Goal: Task Accomplishment & Management: Use online tool/utility

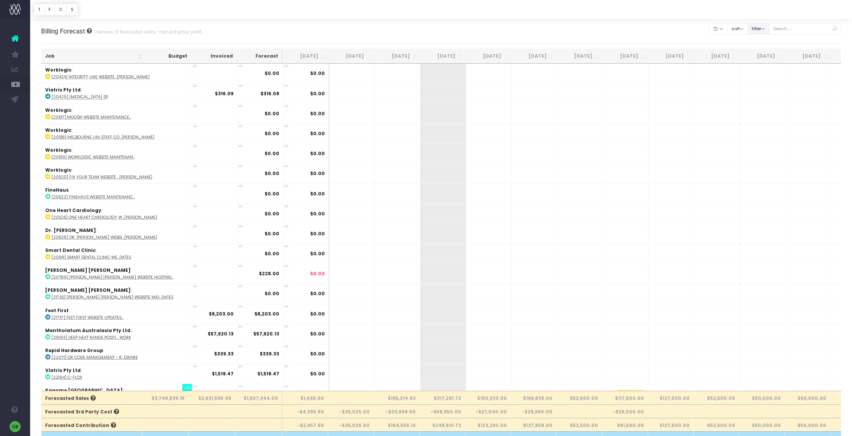
click at [767, 26] on button "filter" at bounding box center [758, 29] width 22 height 12
click at [761, 53] on span at bounding box center [758, 52] width 7 height 7
click at [766, 53] on input "All" at bounding box center [768, 50] width 5 height 5
checkbox input "false"
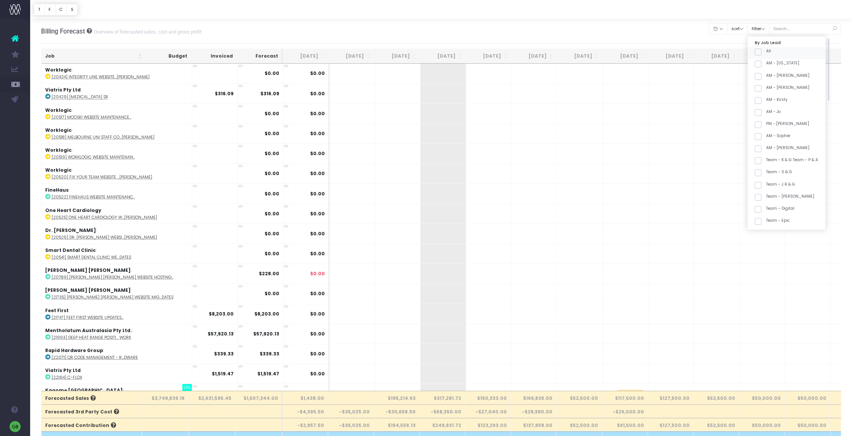
checkbox input "false"
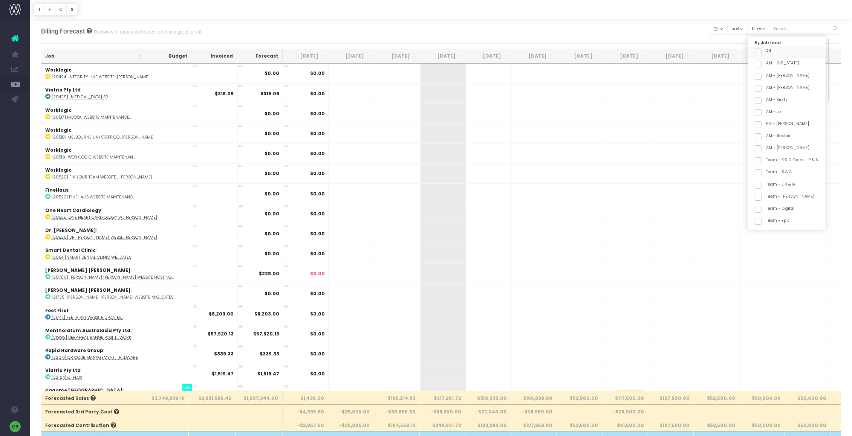
checkbox input "false"
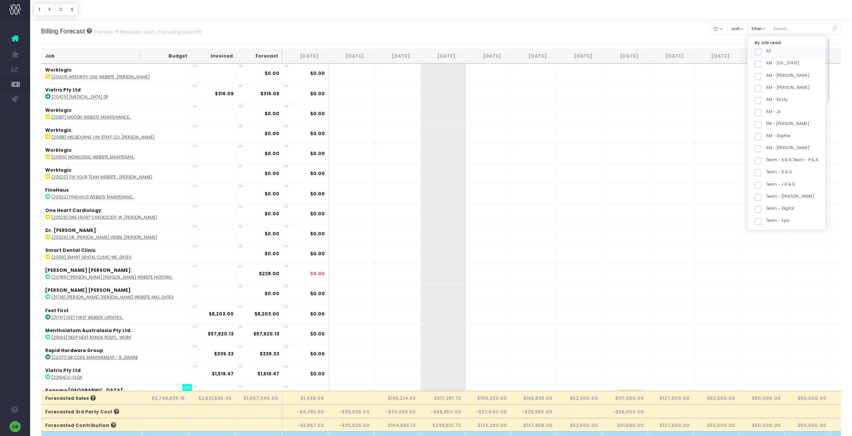
checkbox input "false"
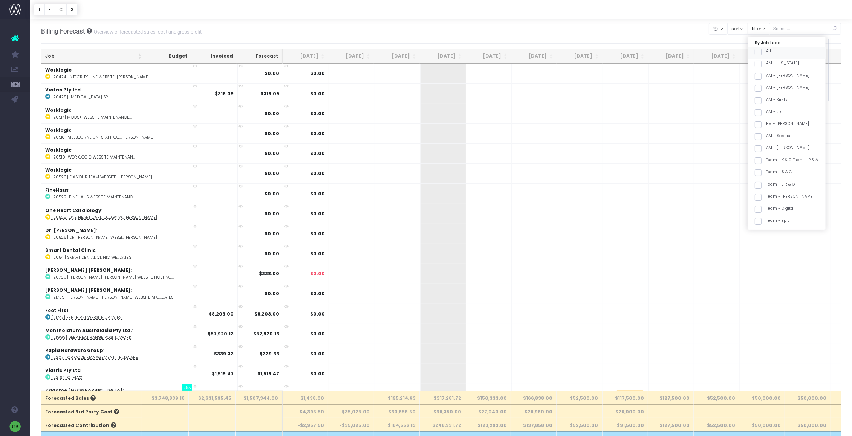
checkbox input "false"
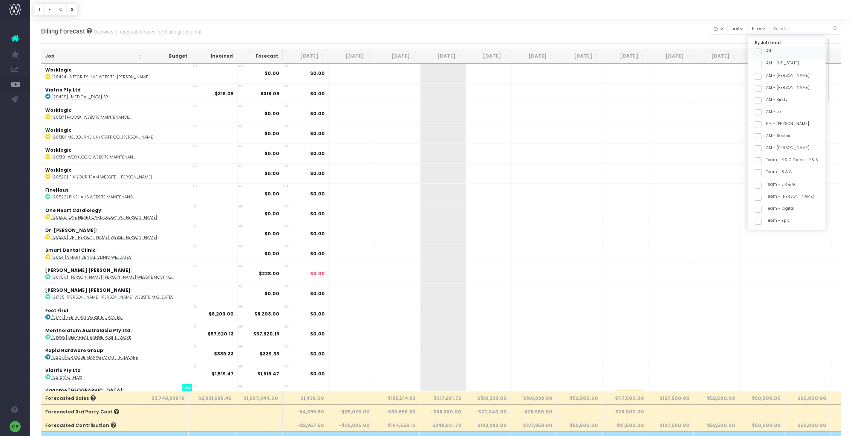
checkbox input "false"
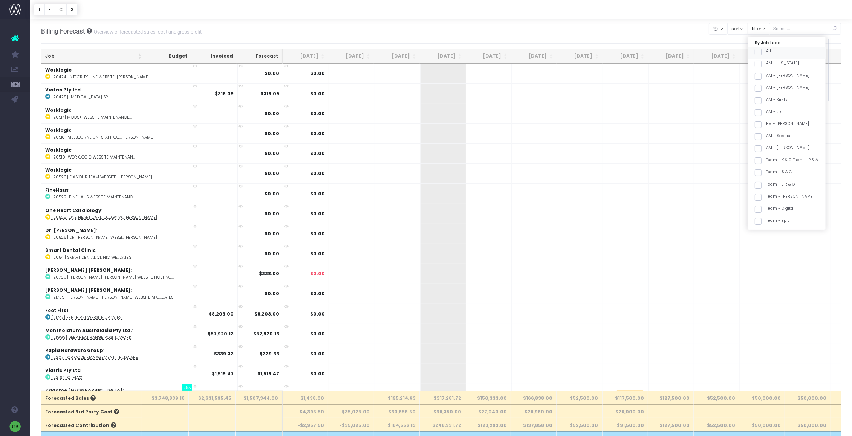
checkbox input "false"
click at [761, 137] on span at bounding box center [758, 138] width 7 height 7
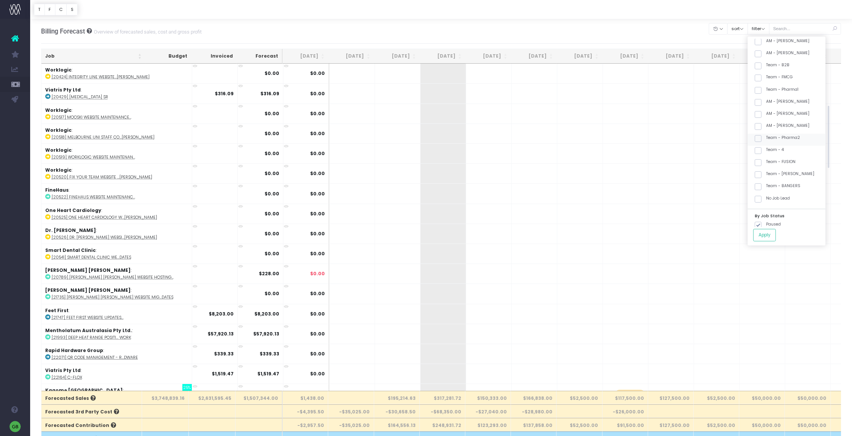
click at [766, 137] on input "Team - Pharma2" at bounding box center [768, 137] width 5 height 5
checkbox input "true"
click at [761, 185] on span at bounding box center [758, 184] width 7 height 7
click at [766, 185] on input "Team - BANGERS" at bounding box center [768, 182] width 5 height 5
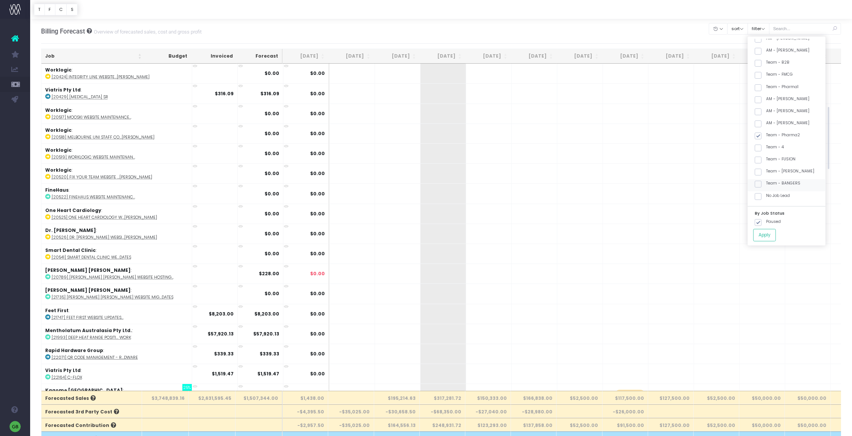
checkbox input "true"
click at [773, 235] on button "Apply" at bounding box center [764, 235] width 23 height 12
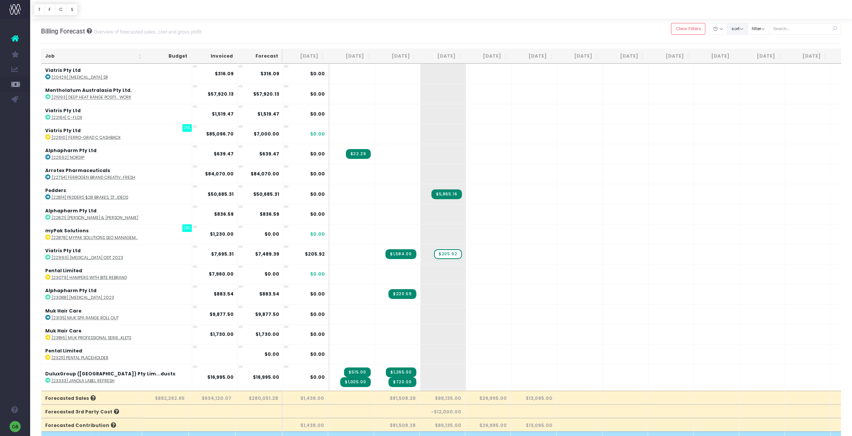
click at [746, 29] on button "sort" at bounding box center [737, 29] width 21 height 12
click at [759, 27] on button "filter" at bounding box center [758, 29] width 22 height 12
drag, startPoint x: 765, startPoint y: 125, endPoint x: 760, endPoint y: 95, distance: 30.9
click at [761, 125] on span at bounding box center [758, 124] width 7 height 7
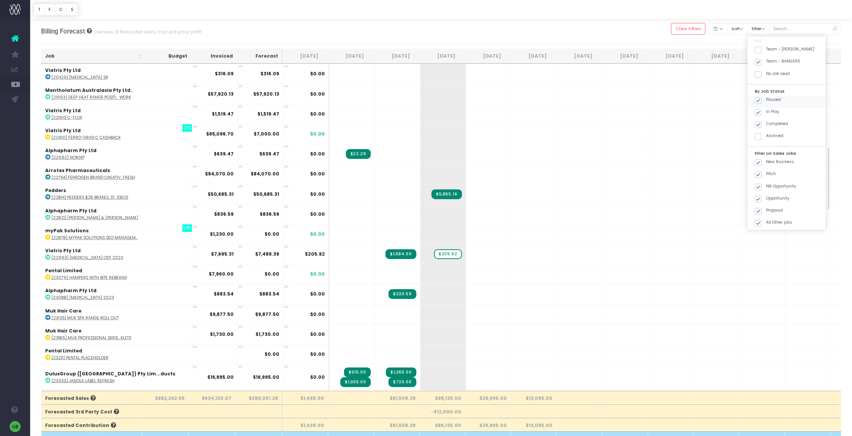
click at [766, 125] on input "Completed" at bounding box center [768, 123] width 5 height 5
checkbox input "false"
drag, startPoint x: 764, startPoint y: 99, endPoint x: 777, endPoint y: 217, distance: 119.1
click at [761, 101] on span at bounding box center [758, 100] width 7 height 7
click at [766, 101] on input "Paused" at bounding box center [768, 99] width 5 height 5
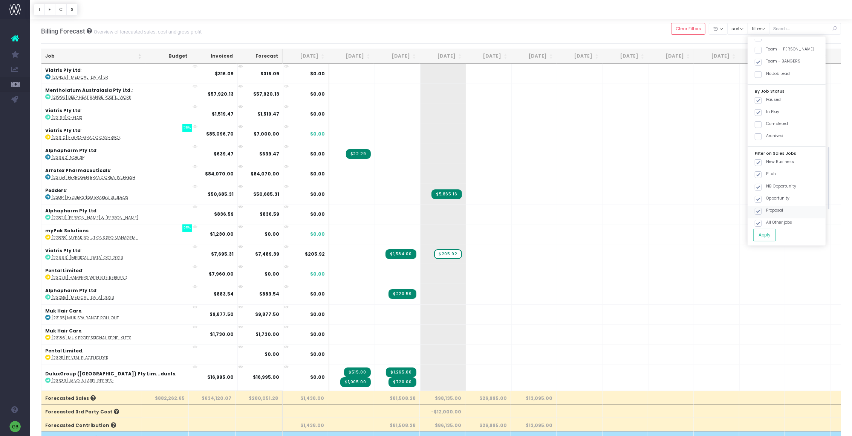
checkbox input "false"
click at [775, 235] on button "Apply" at bounding box center [764, 235] width 23 height 12
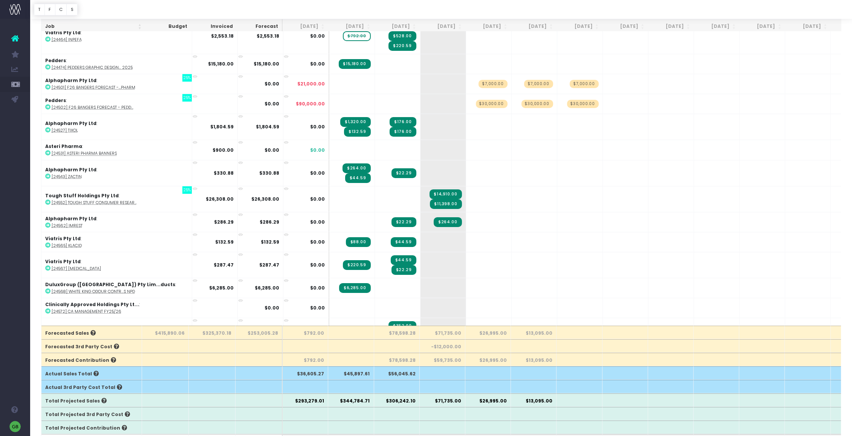
scroll to position [1506, 0]
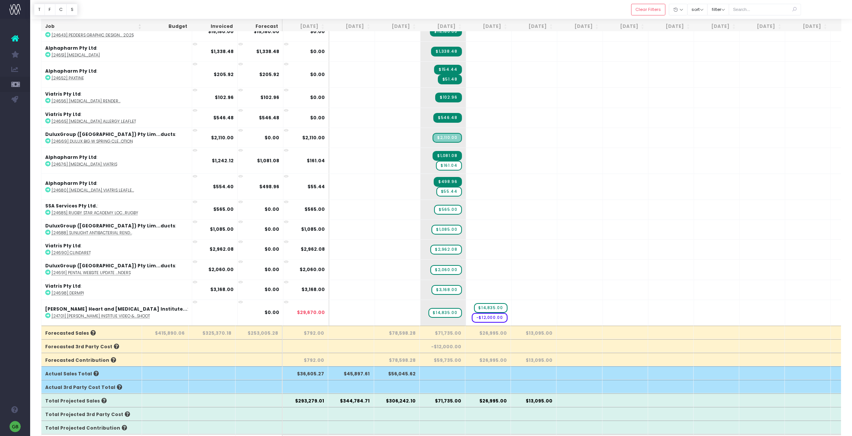
click at [193, 326] on icon at bounding box center [195, 328] width 5 height 5
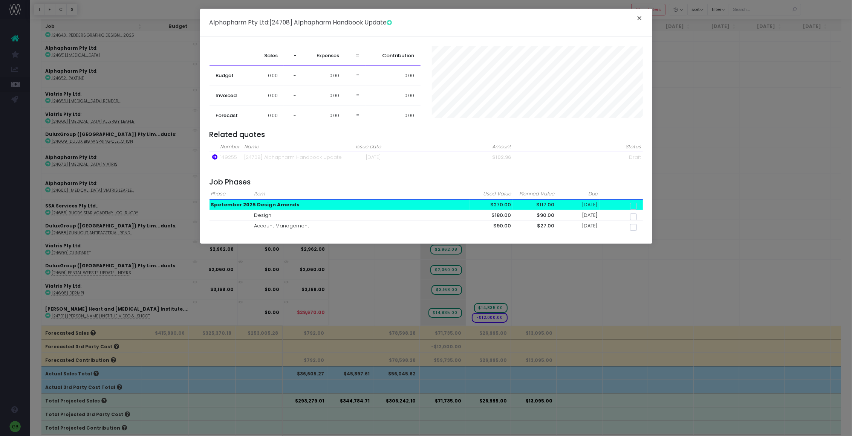
click at [640, 15] on button "×" at bounding box center [640, 19] width 16 height 12
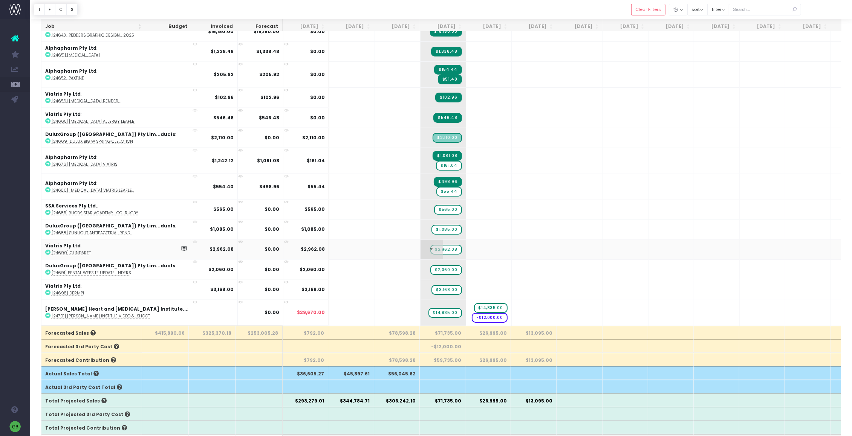
drag, startPoint x: 411, startPoint y: 231, endPoint x: 411, endPoint y: 222, distance: 9.8
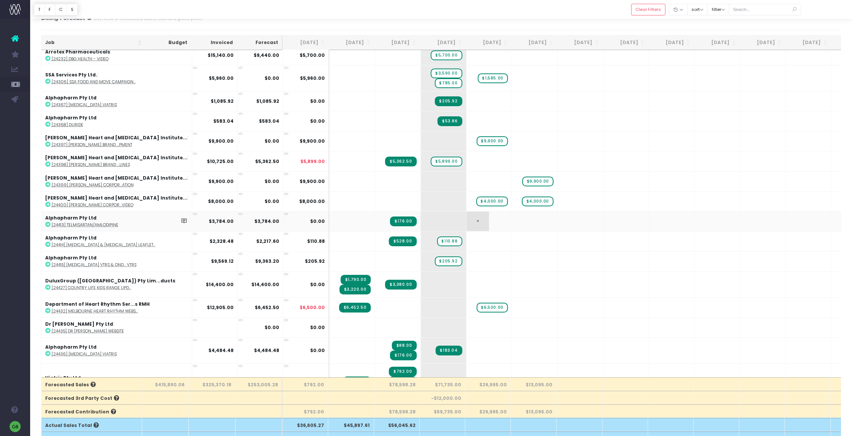
scroll to position [390, 0]
click at [476, 199] on span "$4,000.00" at bounding box center [492, 201] width 32 height 10
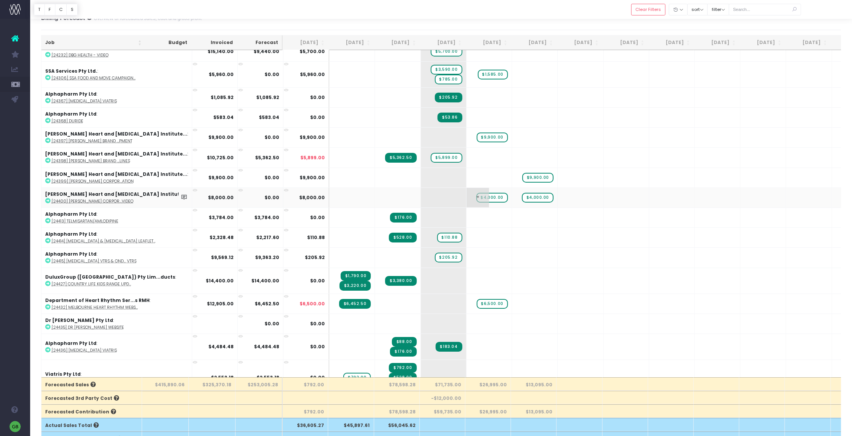
click at [476, 199] on span "$4,000.00" at bounding box center [492, 198] width 32 height 10
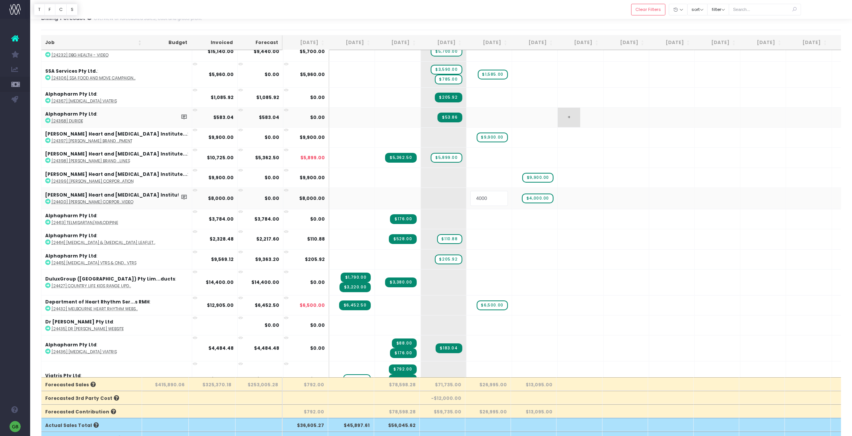
scroll to position [396, 0]
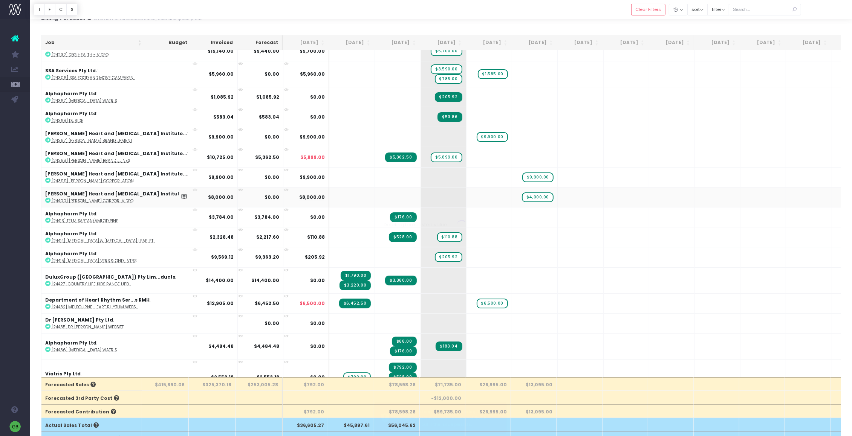
drag, startPoint x: 544, startPoint y: 1, endPoint x: 536, endPoint y: 60, distance: 59.6
click at [544, 3] on div at bounding box center [441, 9] width 822 height 19
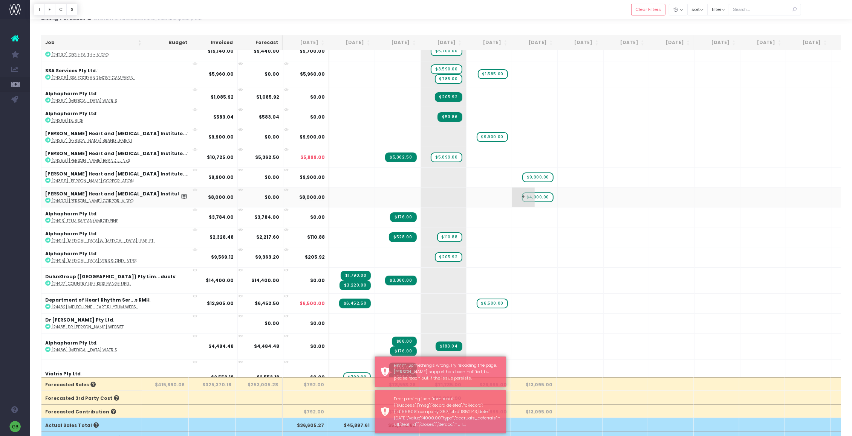
click at [522, 193] on span "$4,000.00" at bounding box center [538, 198] width 32 height 10
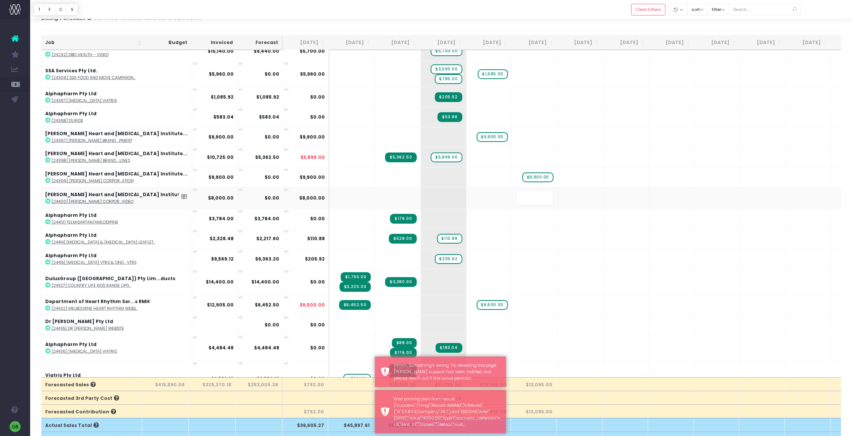
click at [495, 15] on div at bounding box center [441, 9] width 822 height 19
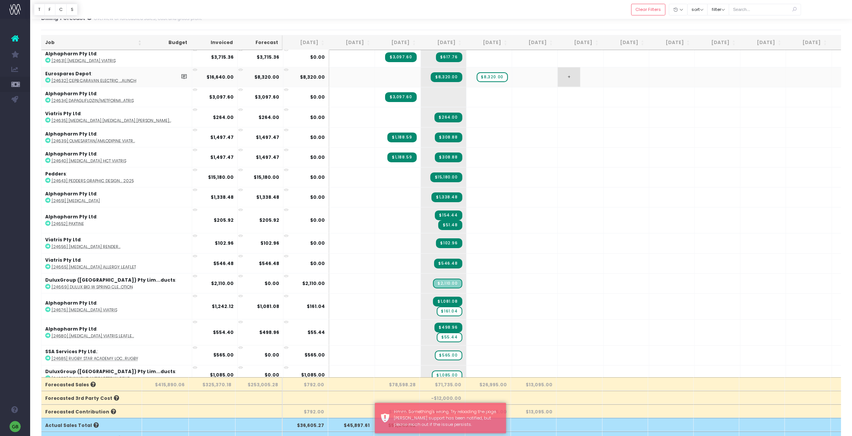
scroll to position [1506, 0]
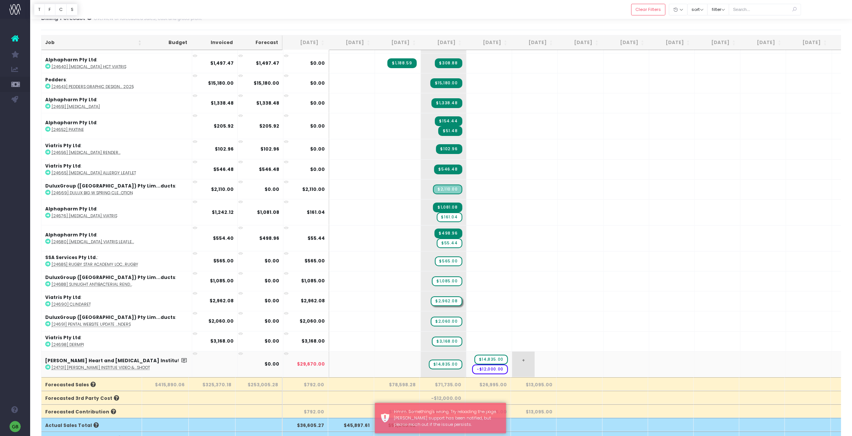
click at [512, 352] on span "+" at bounding box center [523, 365] width 23 height 26
type input "8000"
click at [463, 15] on div at bounding box center [441, 9] width 822 height 19
